Goal: Find specific page/section: Find specific page/section

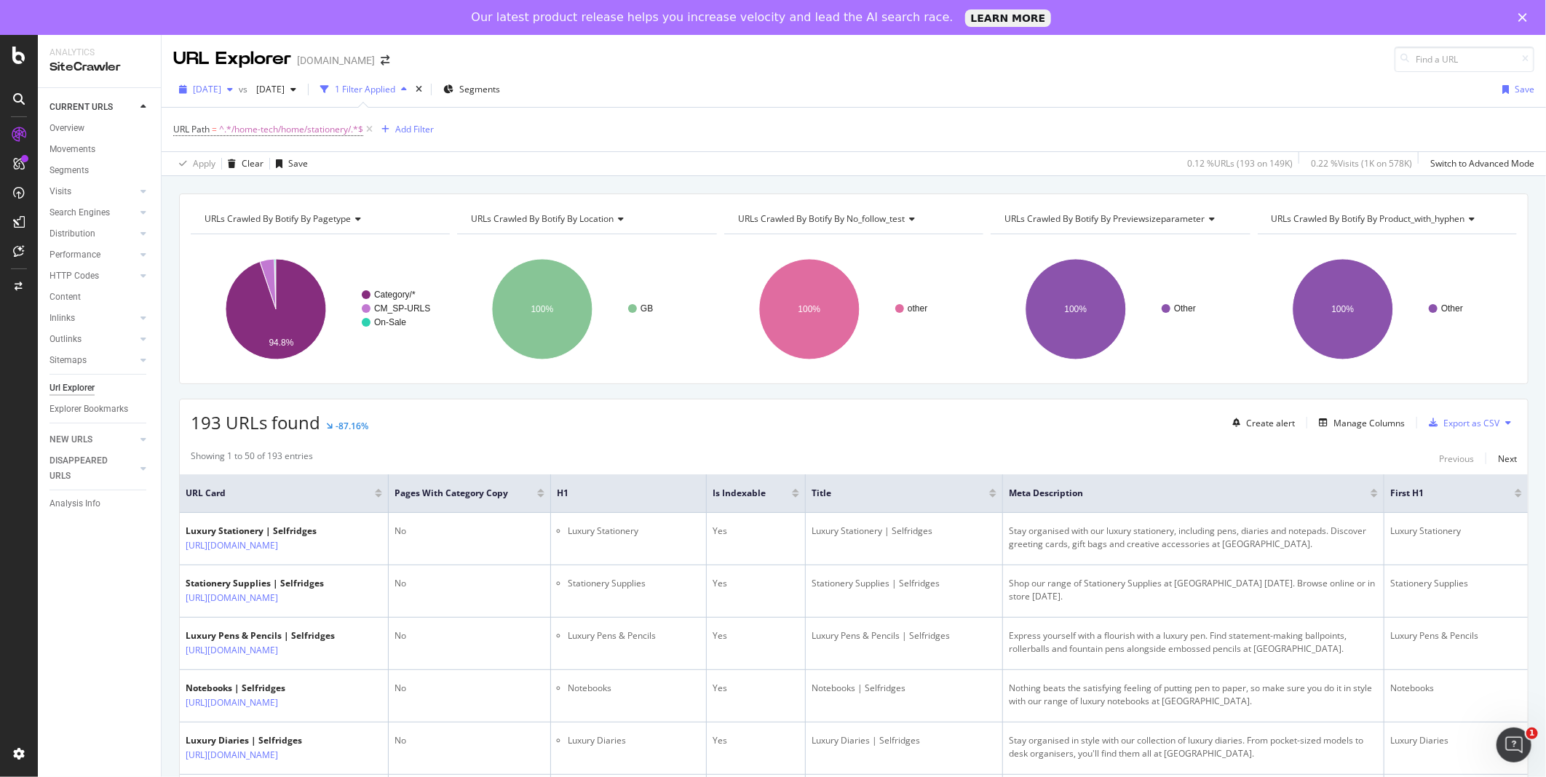
click at [239, 88] on div "button" at bounding box center [229, 89] width 17 height 9
click at [253, 194] on div "[DATE]" at bounding box center [233, 194] width 78 height 13
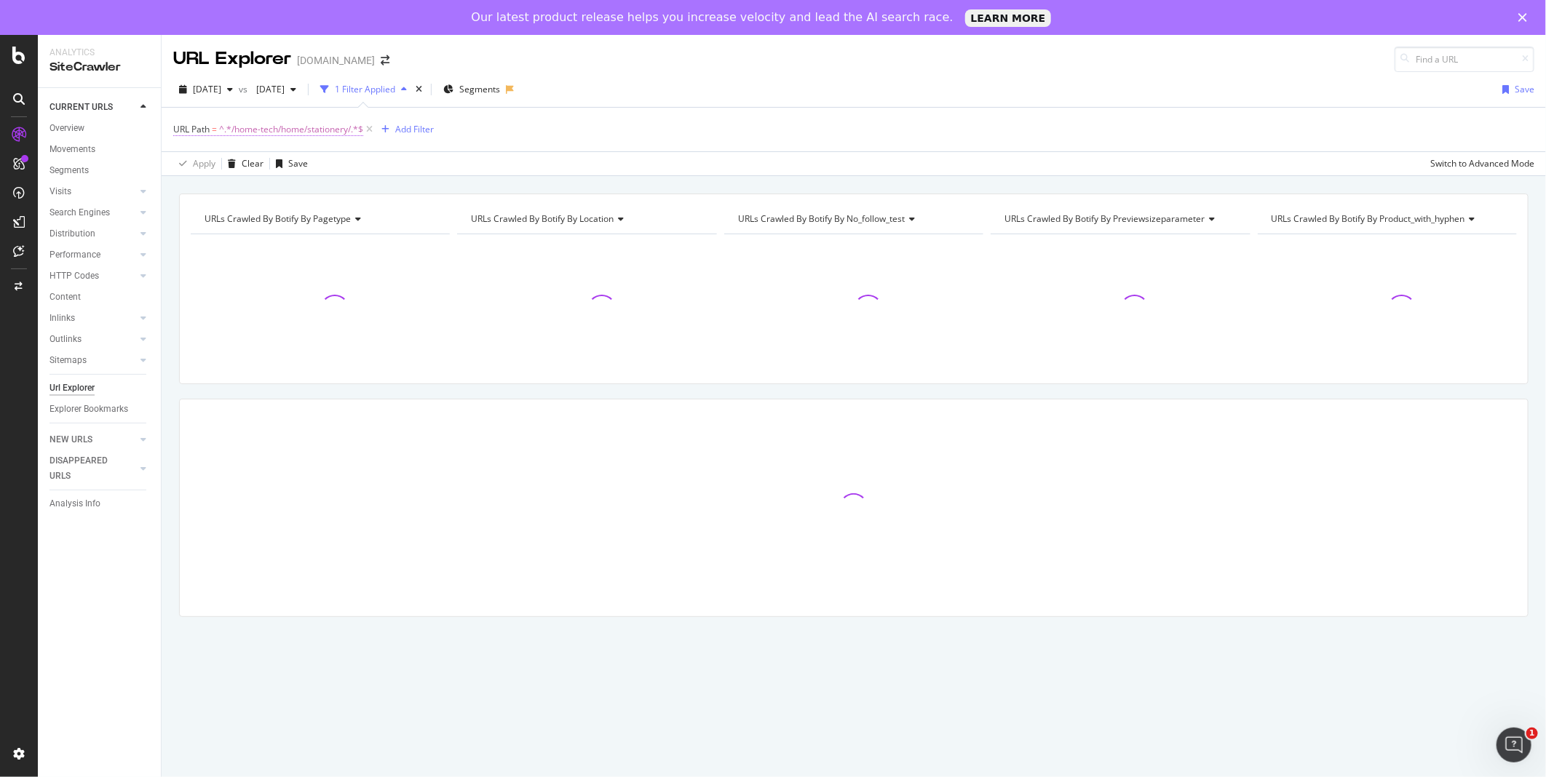
click at [343, 134] on span "^.*/home-tech/home/stationery/.*$" at bounding box center [291, 129] width 144 height 20
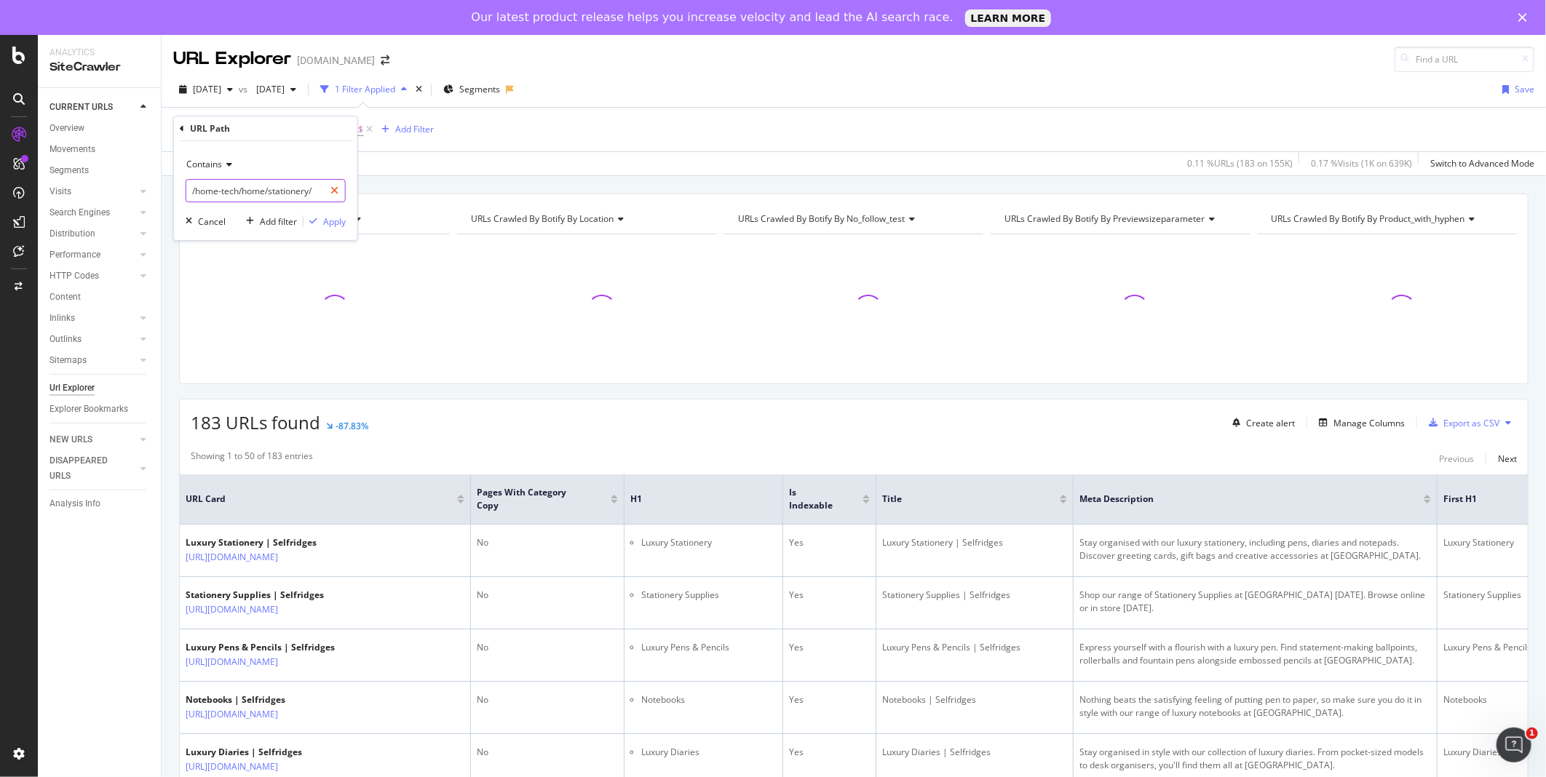
click at [333, 188] on icon at bounding box center [334, 191] width 8 height 10
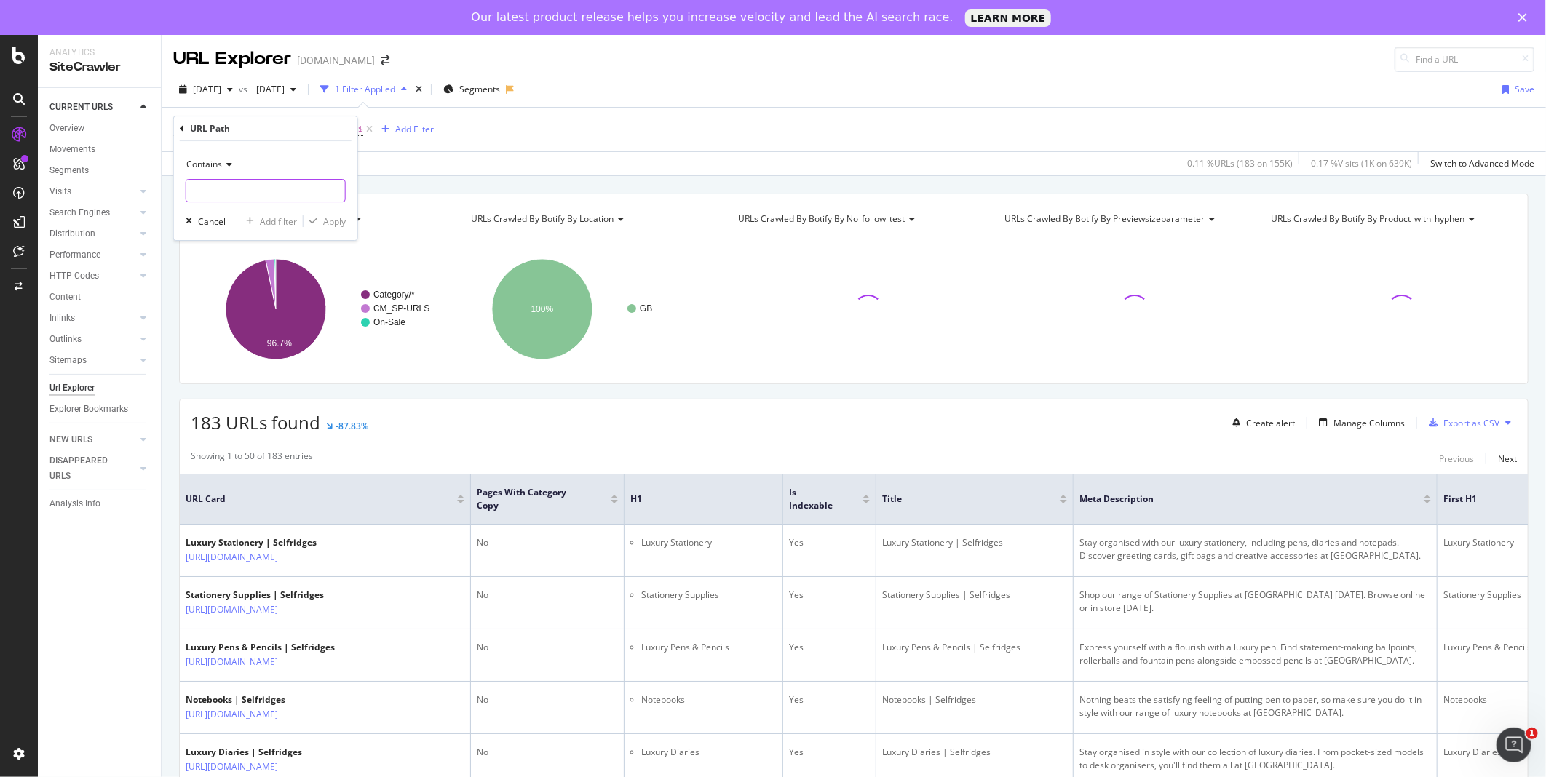
click at [309, 188] on input "text" at bounding box center [265, 190] width 159 height 23
paste input "/features/articles/selfridges-loves/mens-jewellery/"
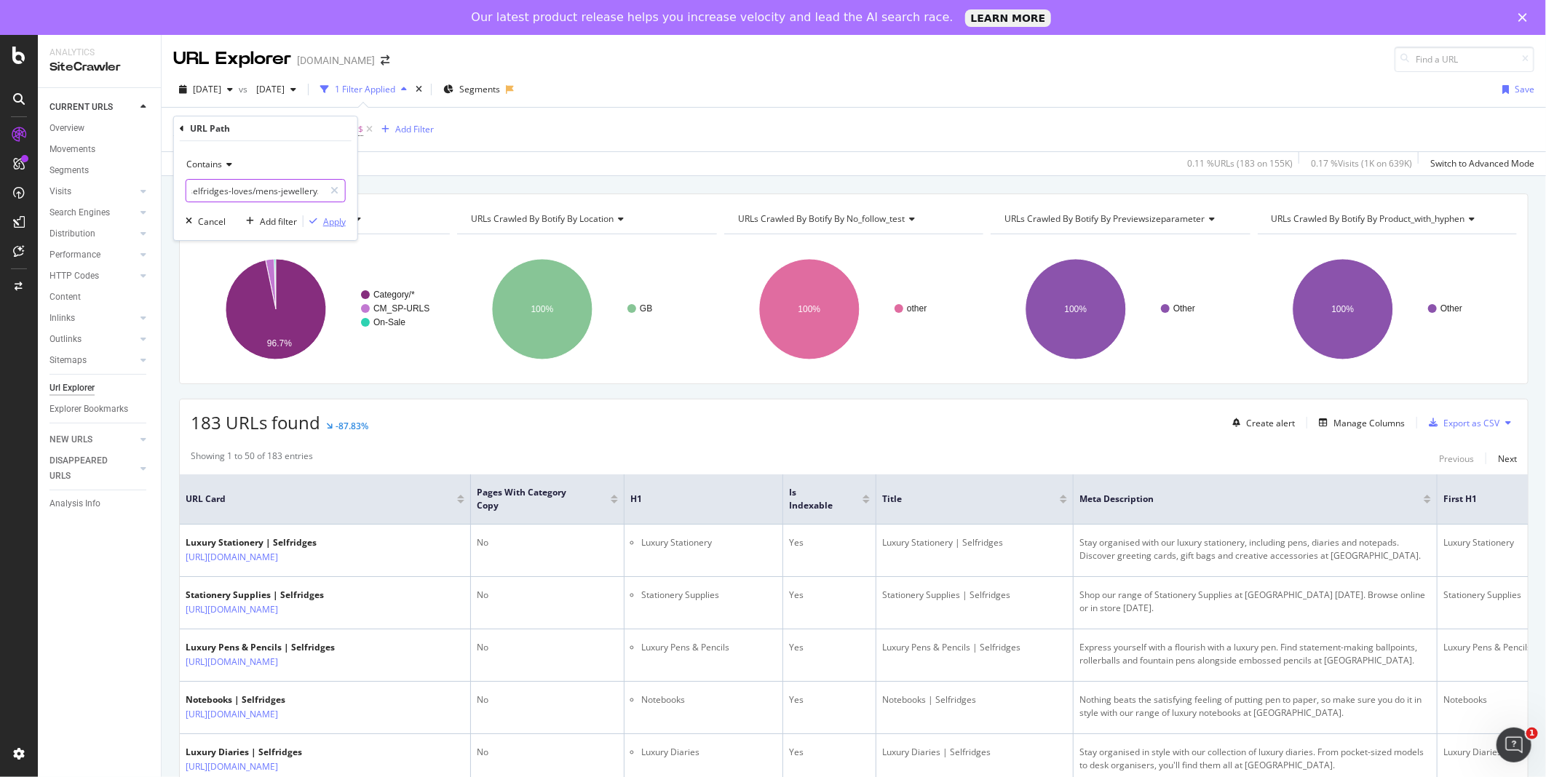
type input "/features/articles/selfridges-loves/mens-jewellery/"
click at [338, 222] on div "Apply" at bounding box center [334, 221] width 23 height 12
